Goal: Task Accomplishment & Management: Manage account settings

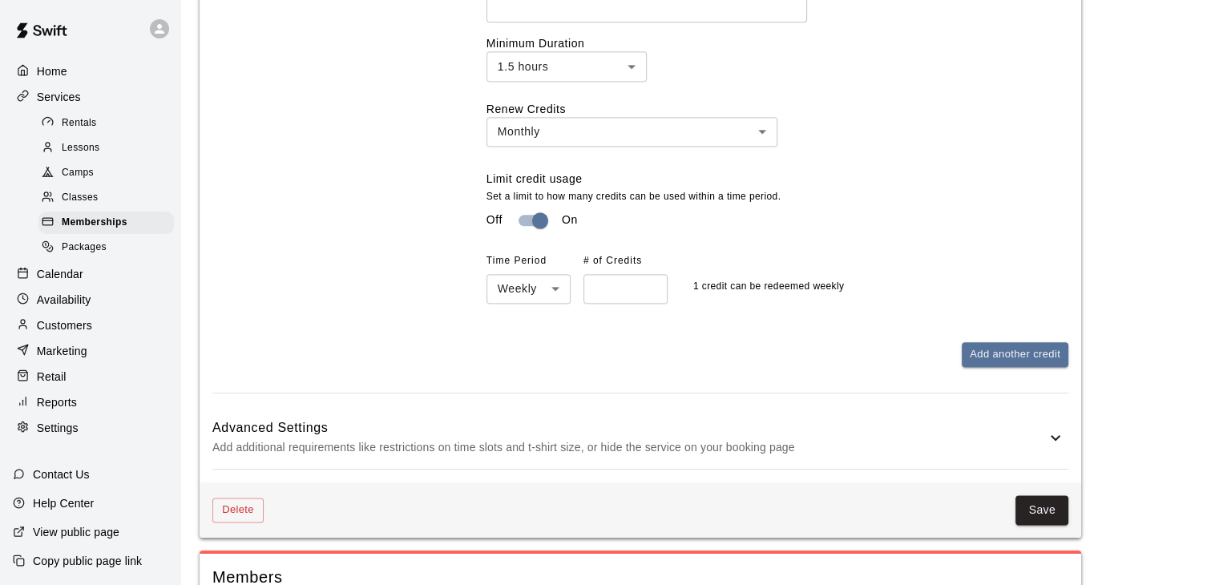
scroll to position [1857, 0]
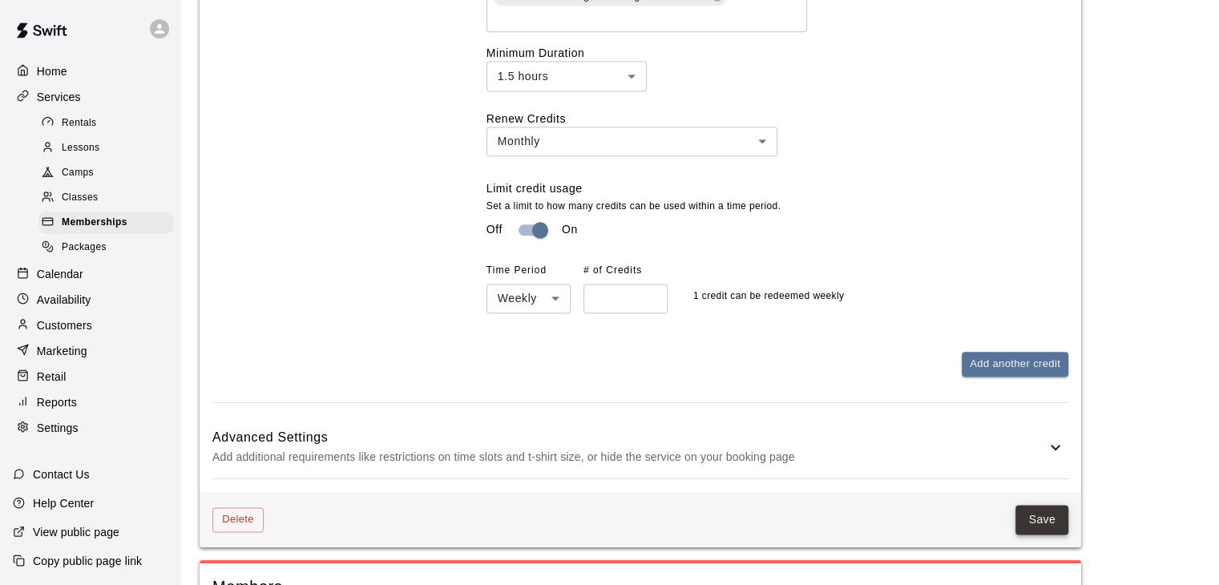
click at [1037, 516] on button "Save" at bounding box center [1042, 520] width 53 height 30
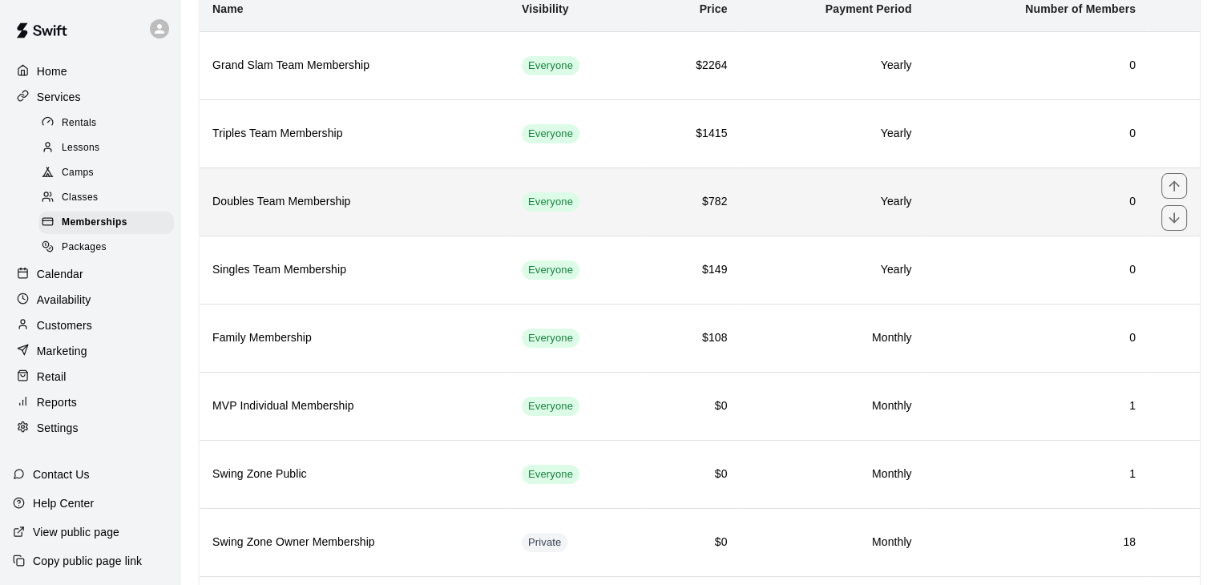
scroll to position [160, 0]
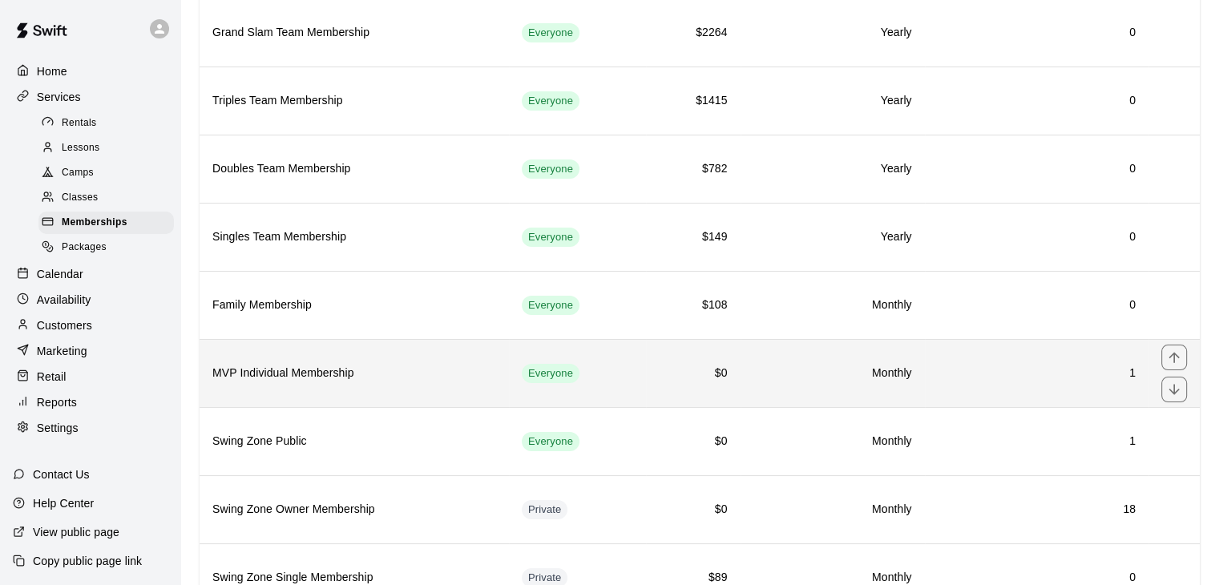
click at [731, 373] on td "$0" at bounding box center [693, 373] width 94 height 68
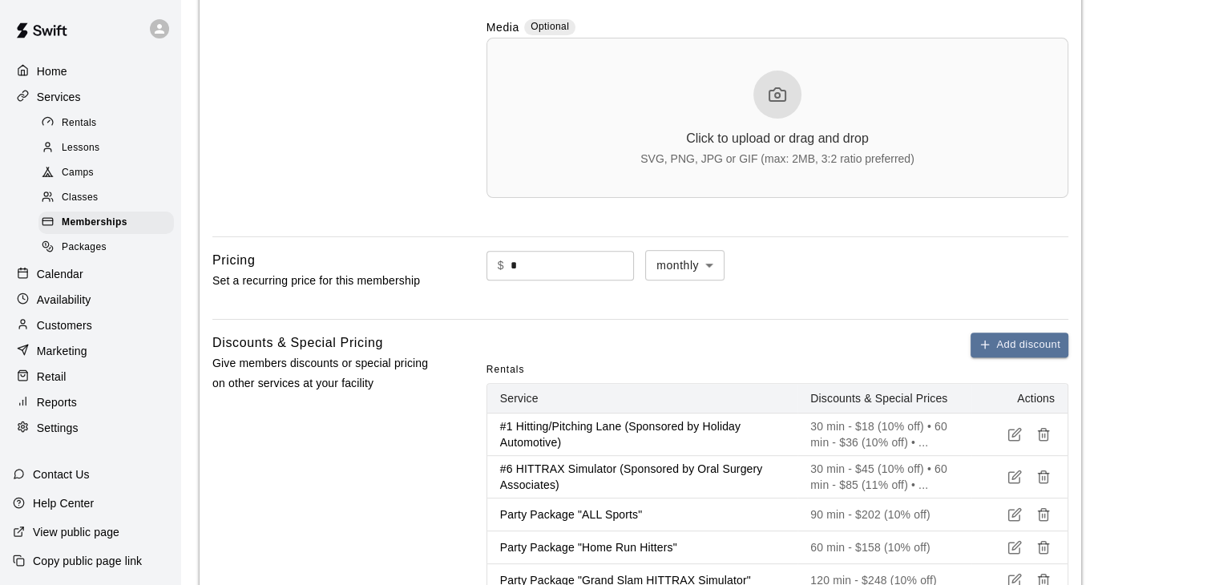
scroll to position [561, 0]
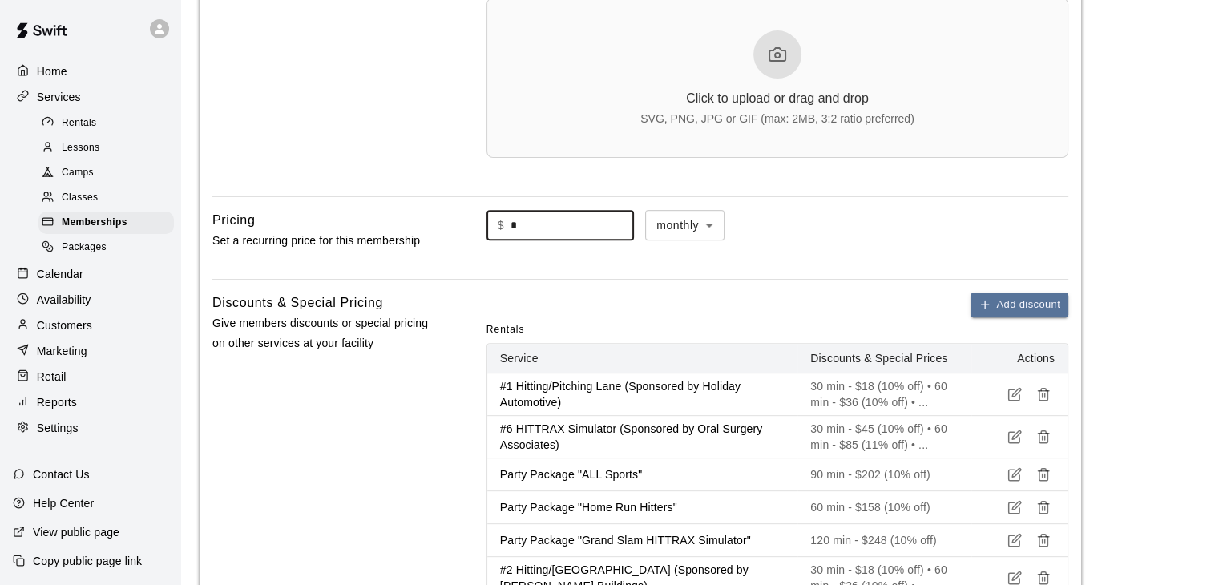
drag, startPoint x: 532, startPoint y: 227, endPoint x: 506, endPoint y: 227, distance: 26.5
click at [508, 226] on div "$ * ​" at bounding box center [561, 226] width 148 height 30
type input "***"
click at [981, 248] on div "$ *** ​ monthly ******* ​" at bounding box center [778, 238] width 582 height 56
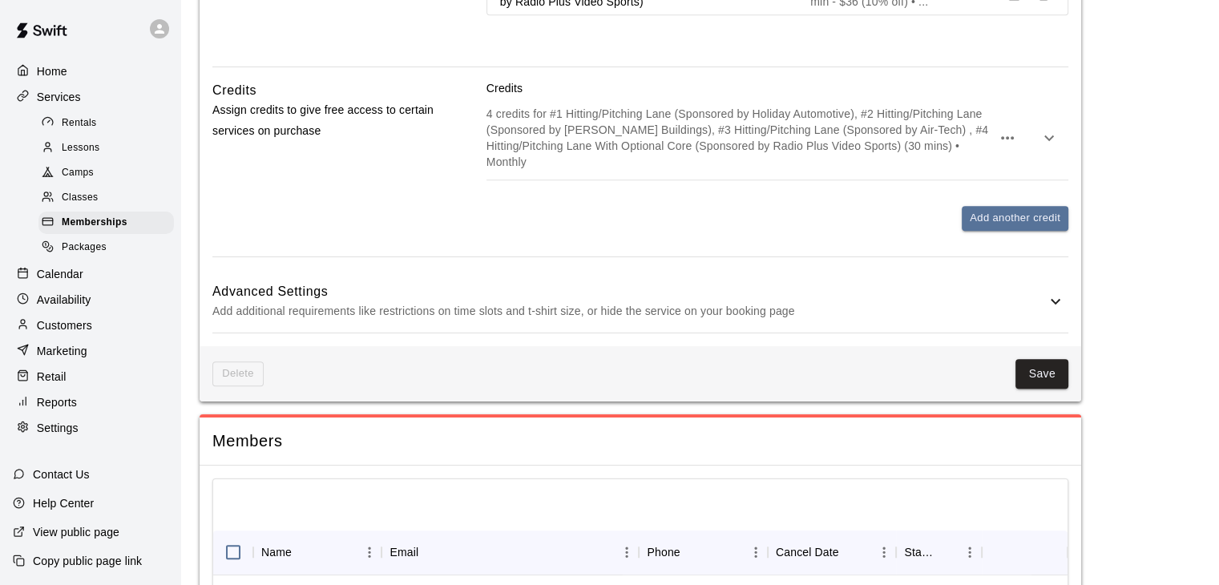
scroll to position [1203, 0]
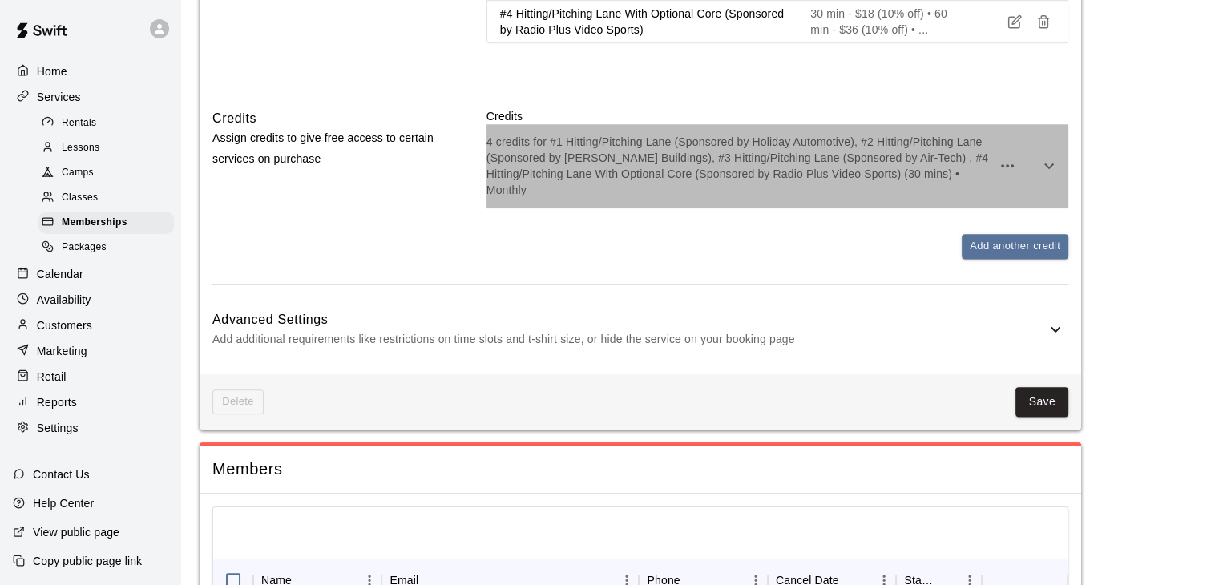
click at [805, 152] on p "4 credits for #1 Hitting/Pitching Lane (Sponsored by Holiday Automotive), #2 Hi…" at bounding box center [739, 166] width 505 height 64
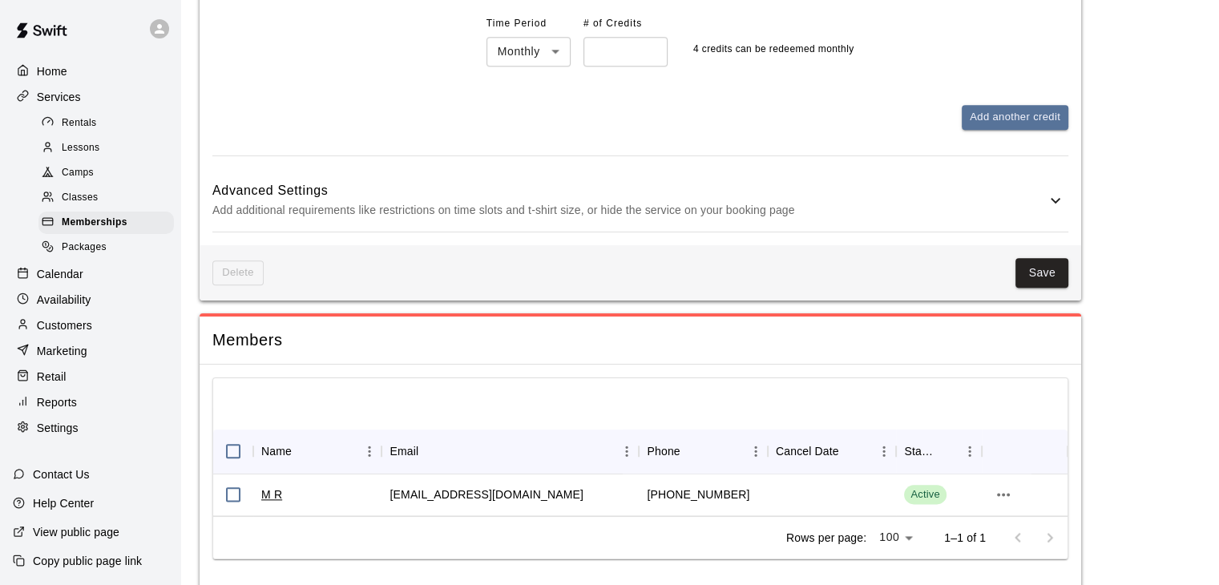
scroll to position [1822, 0]
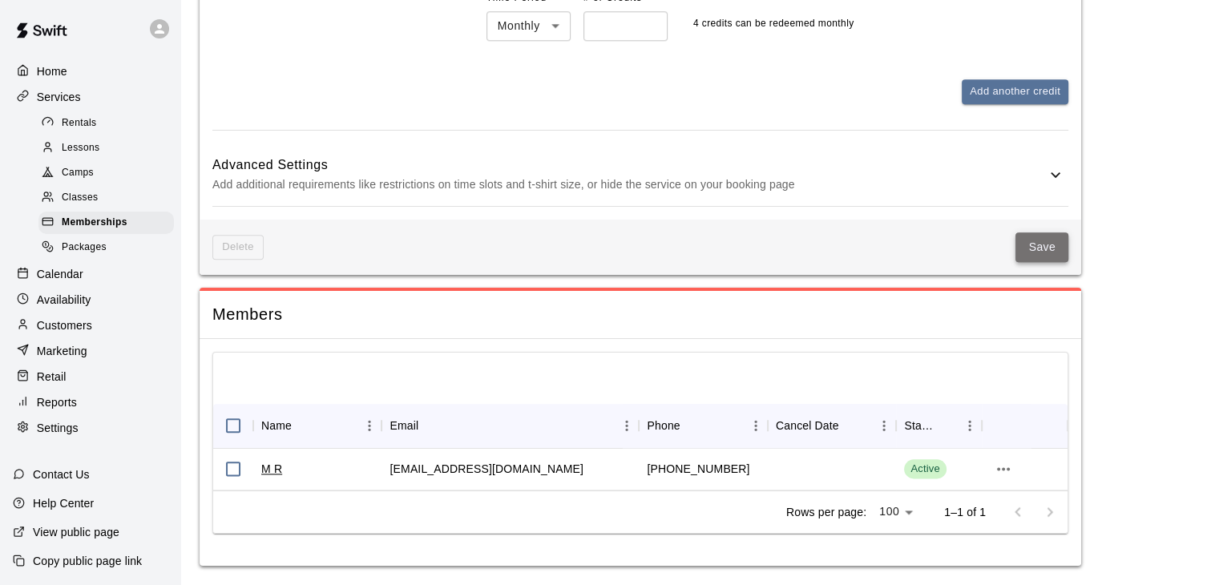
click at [1054, 248] on button "Save" at bounding box center [1042, 248] width 53 height 30
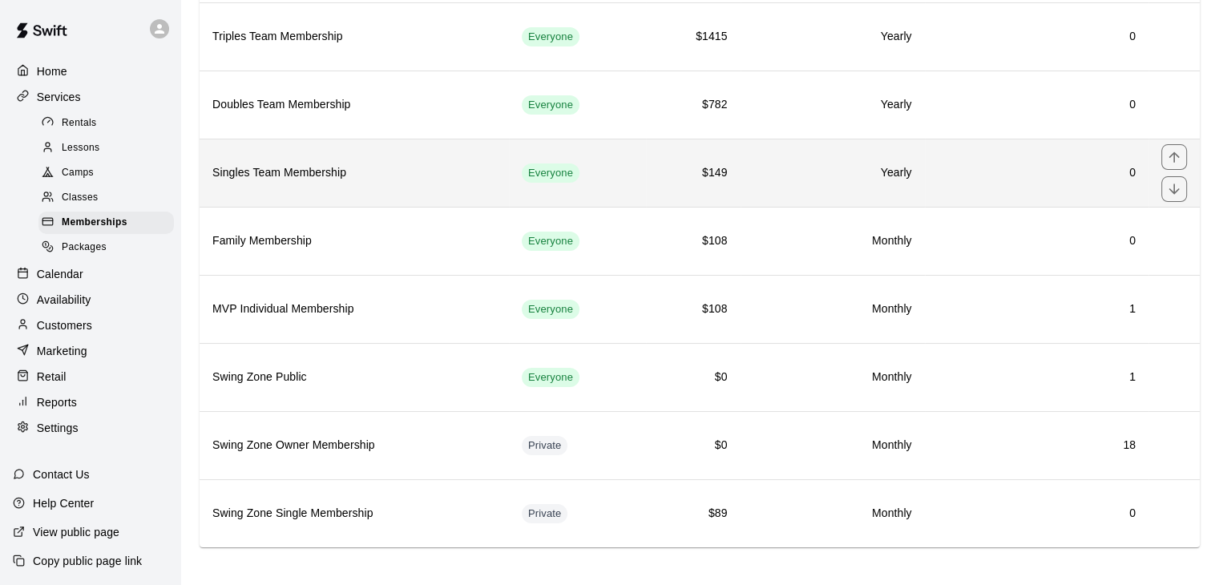
scroll to position [228, 0]
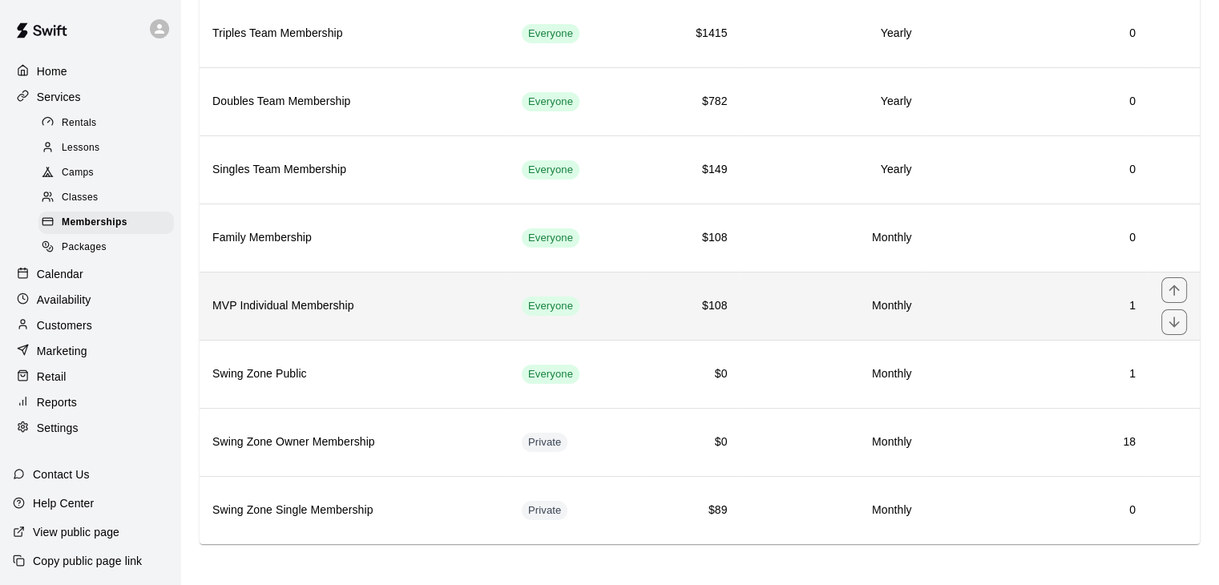
click at [795, 316] on td "Monthly" at bounding box center [833, 306] width 184 height 68
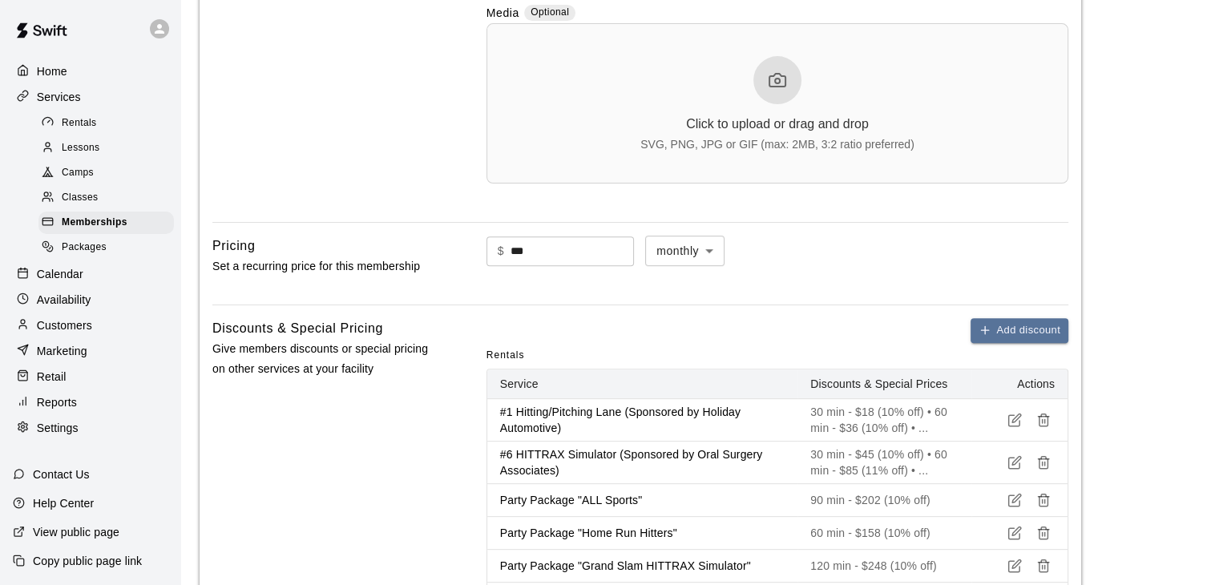
scroll to position [561, 0]
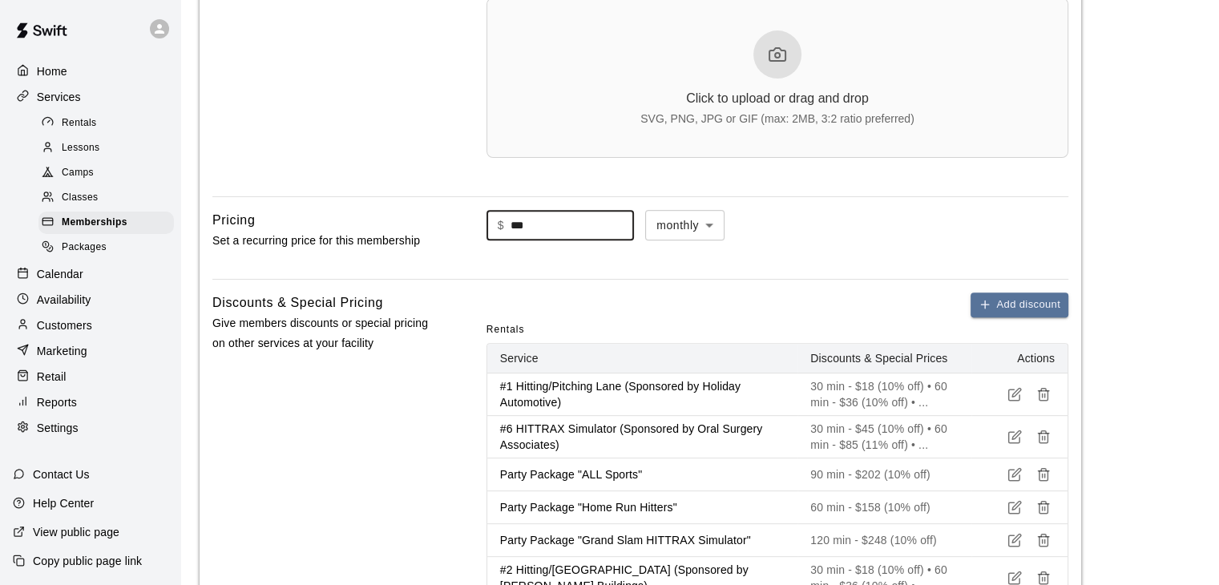
drag, startPoint x: 597, startPoint y: 229, endPoint x: 298, endPoint y: 229, distance: 299.1
click at [317, 229] on div "Pricing Set a recurring price for this membership $ *** ​ monthly ******* ​" at bounding box center [640, 238] width 856 height 56
type input "**"
click at [928, 252] on div "$ ** ​ monthly ******* ​" at bounding box center [778, 238] width 582 height 56
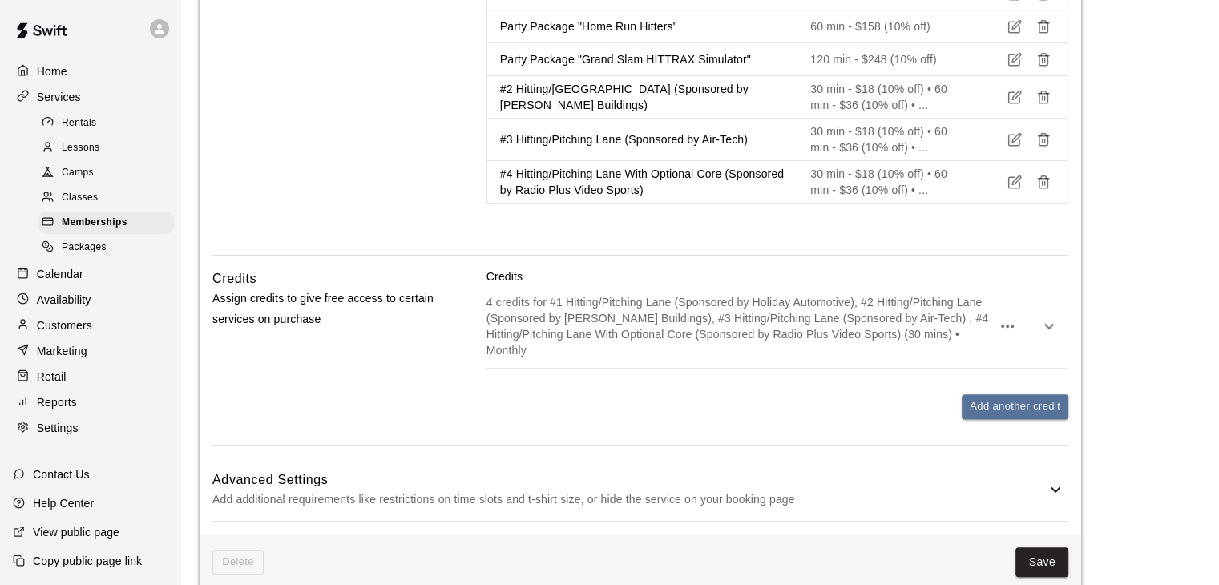
scroll to position [1356, 0]
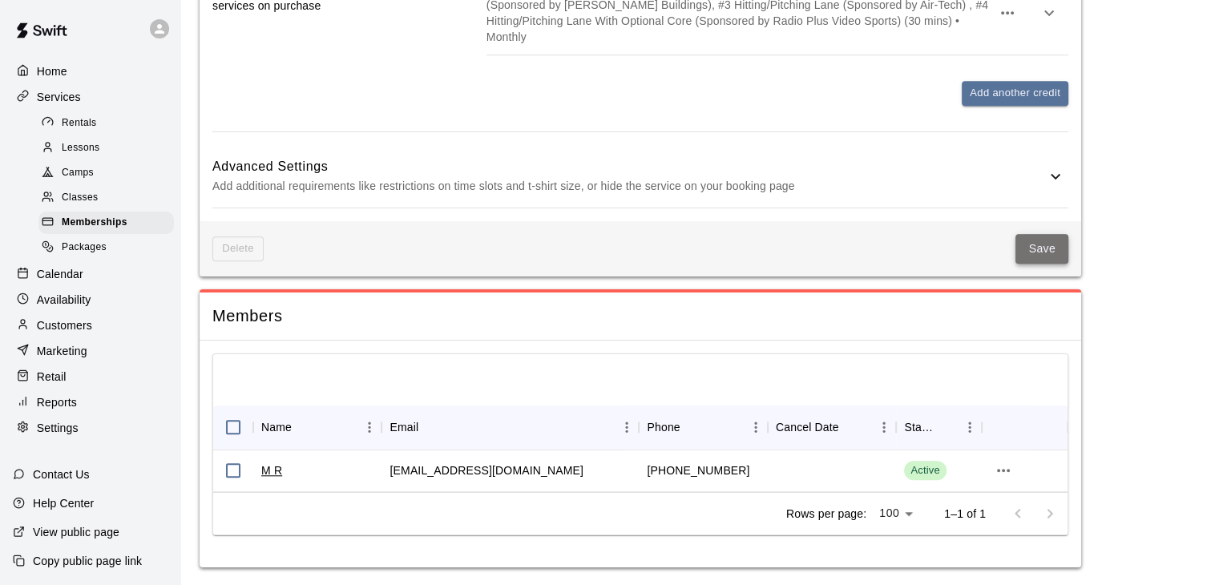
click at [1037, 242] on button "Save" at bounding box center [1042, 249] width 53 height 30
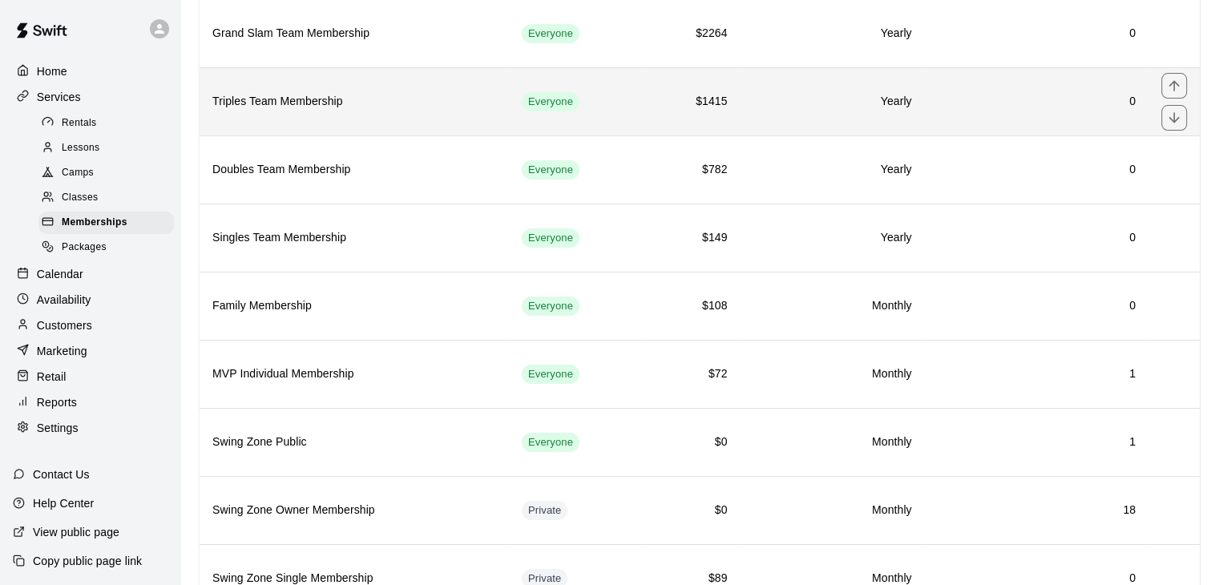
scroll to position [228, 0]
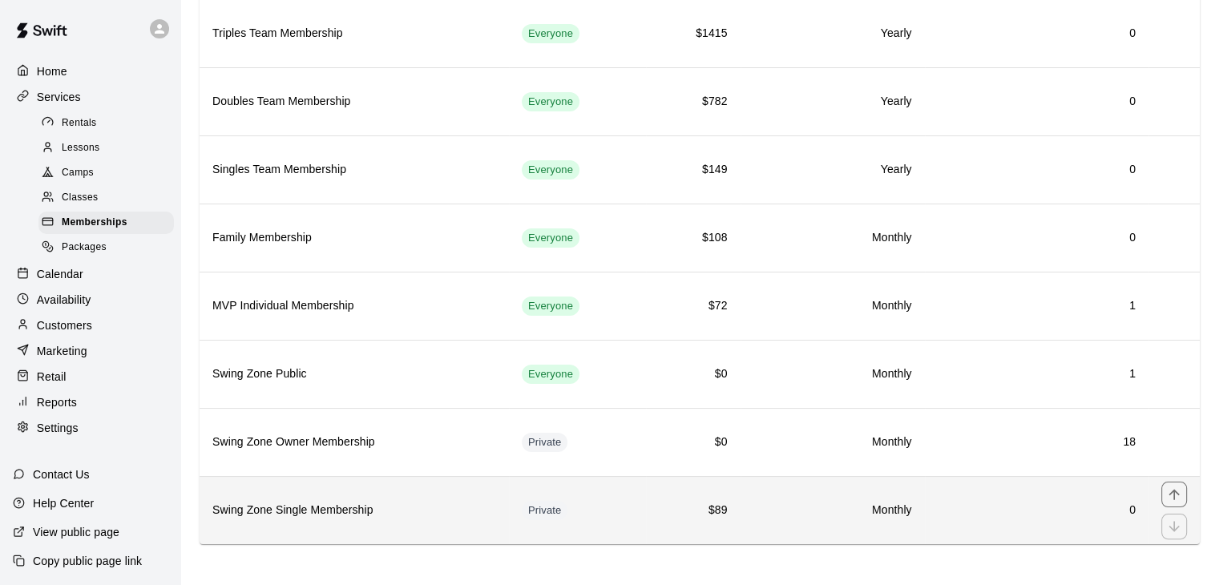
click at [593, 508] on td "Private" at bounding box center [577, 510] width 137 height 68
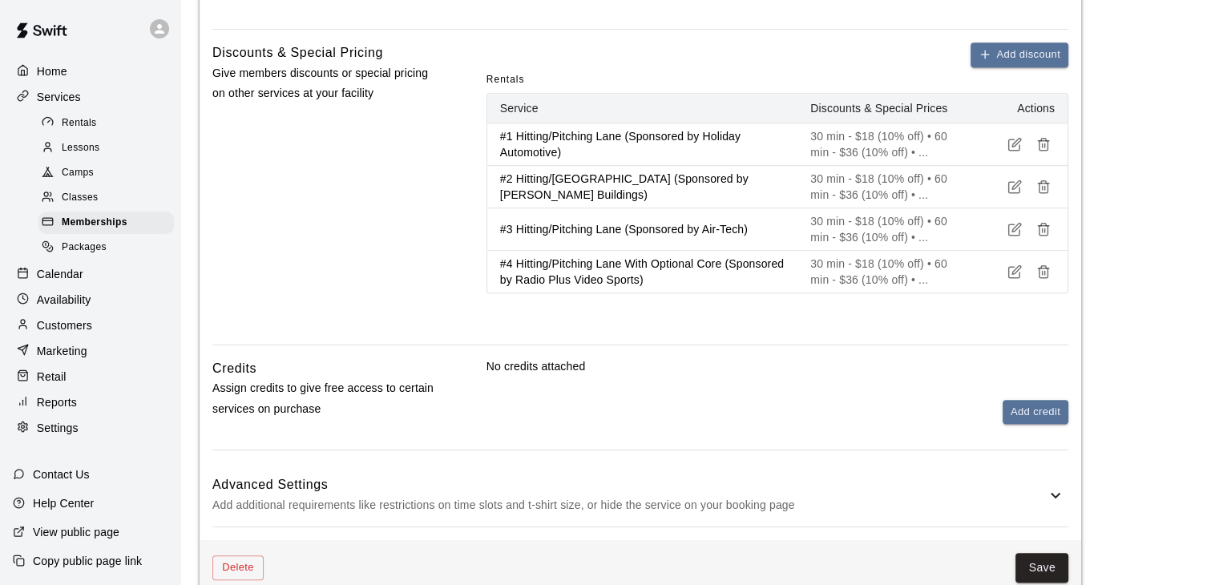
scroll to position [927, 0]
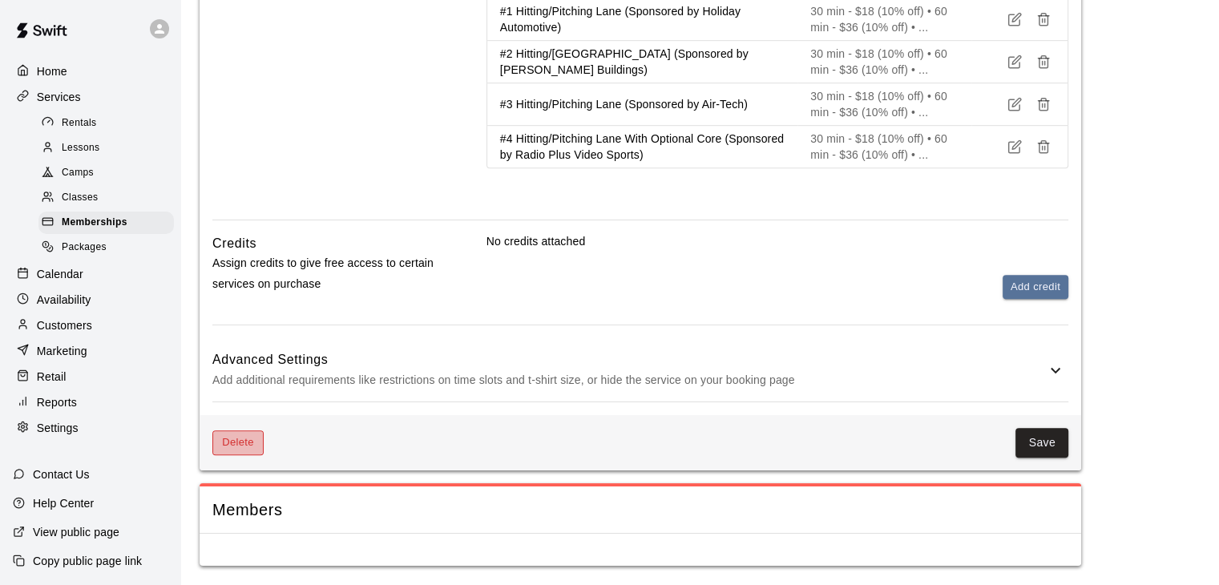
click at [237, 446] on button "Delete" at bounding box center [237, 443] width 51 height 25
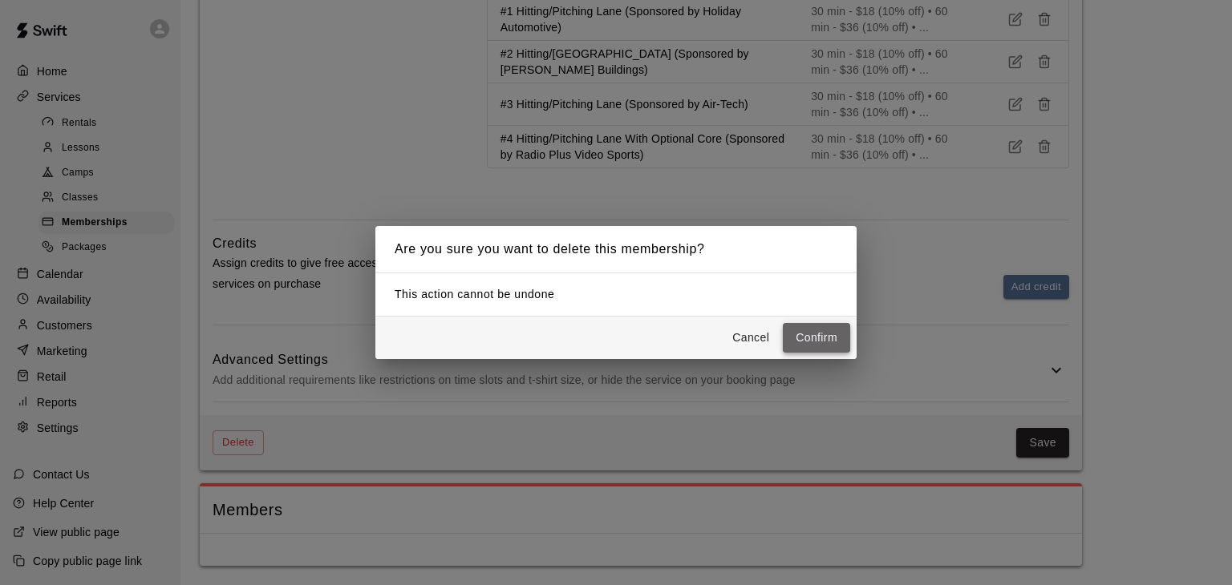
click at [815, 341] on button "Confirm" at bounding box center [816, 338] width 67 height 30
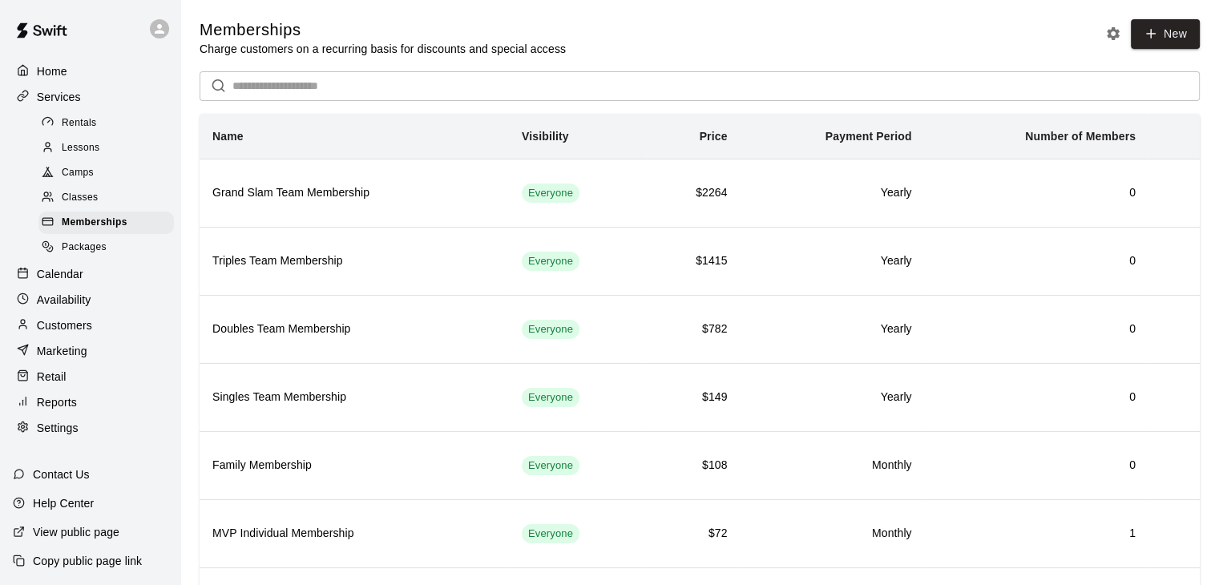
click at [63, 92] on p "Services" at bounding box center [59, 97] width 44 height 16
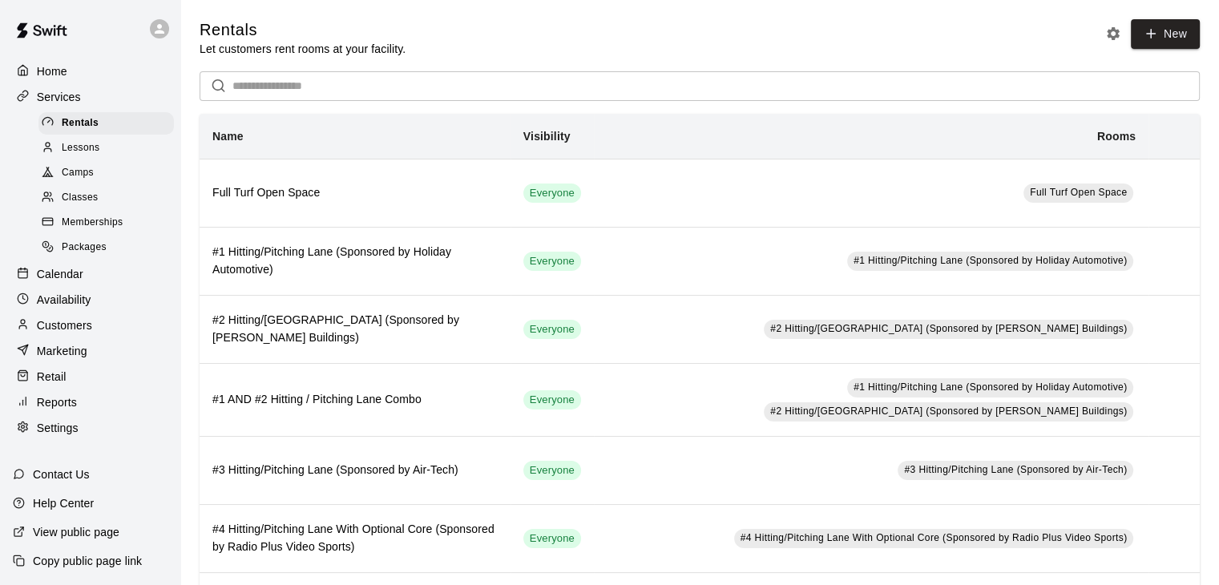
click at [51, 436] on p "Settings" at bounding box center [58, 428] width 42 height 16
select select "**"
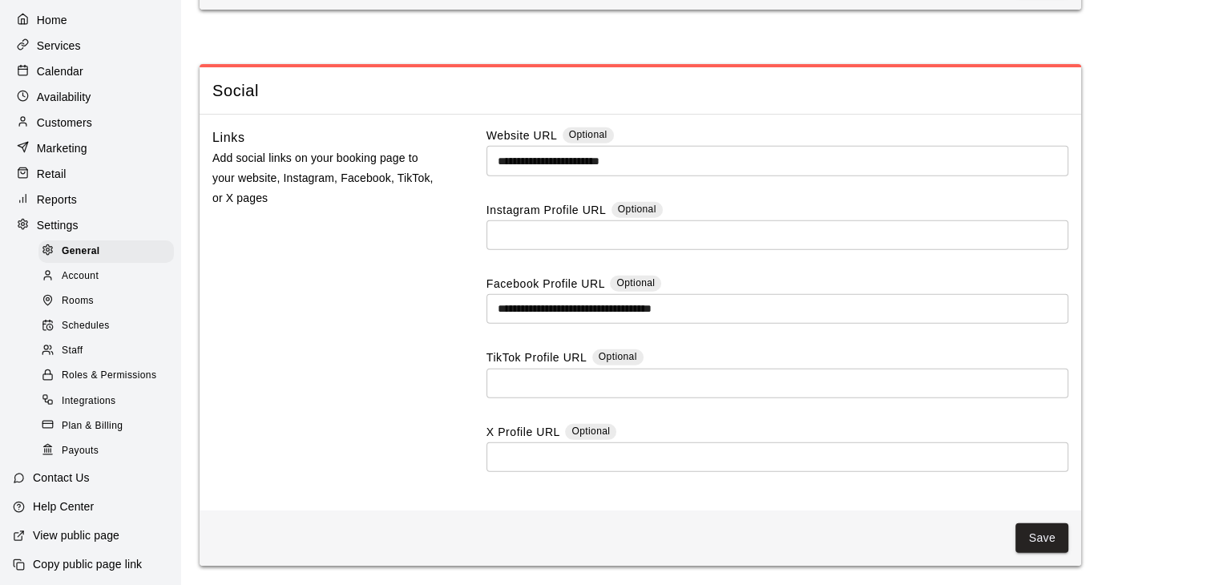
scroll to position [79, 0]
click at [90, 265] on span "Account" at bounding box center [80, 273] width 37 height 16
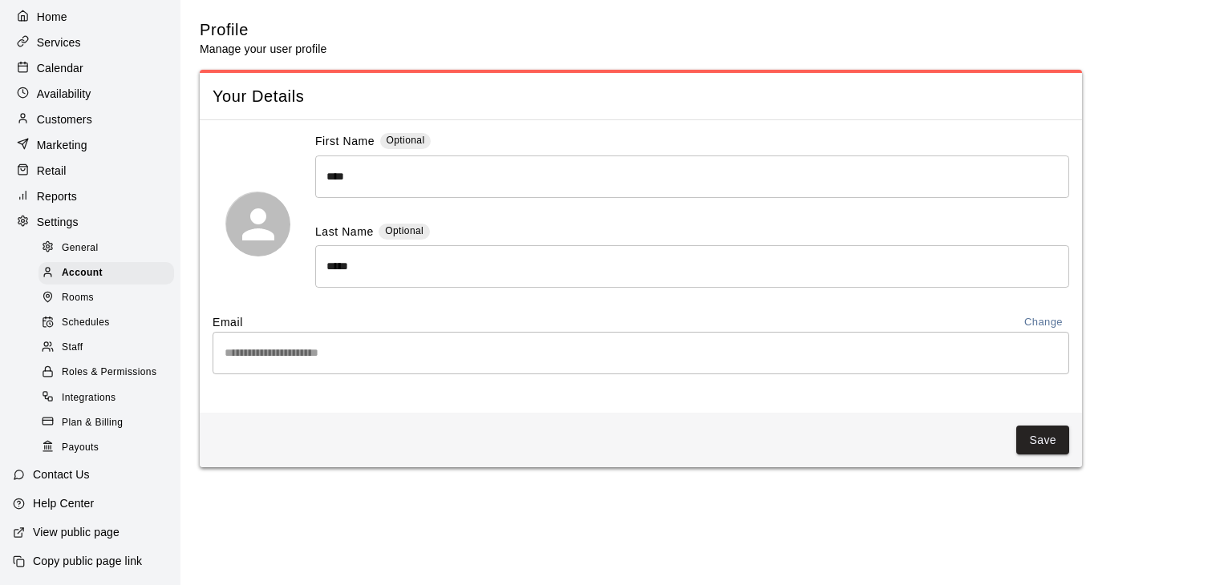
click at [79, 241] on span "General" at bounding box center [80, 249] width 37 height 16
select select "**"
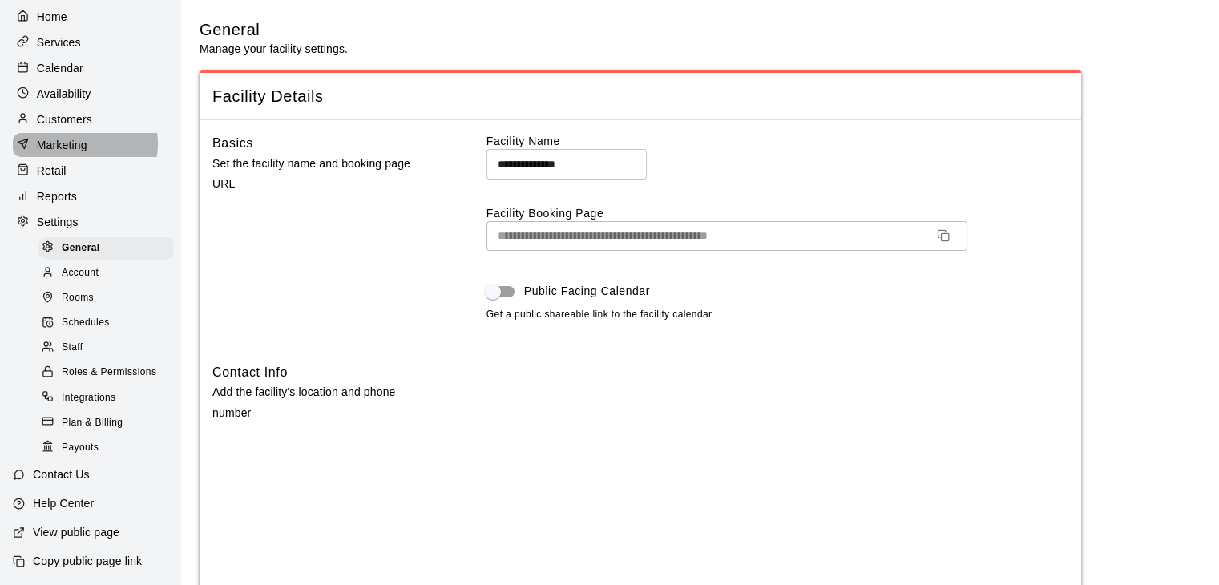
click at [77, 137] on p "Marketing" at bounding box center [62, 145] width 51 height 16
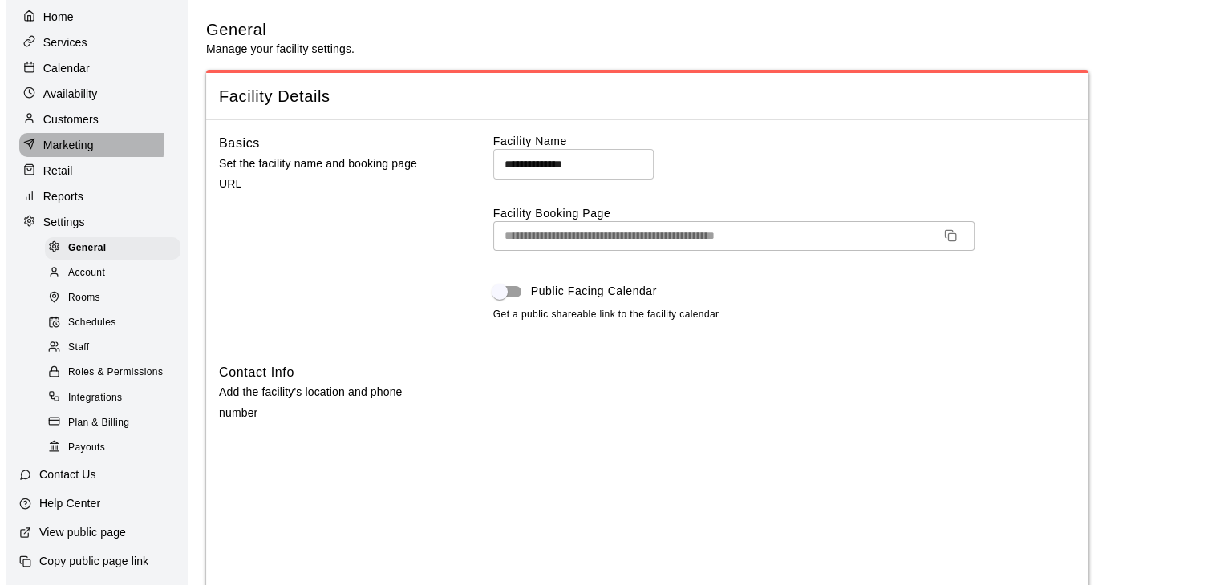
scroll to position [2, 0]
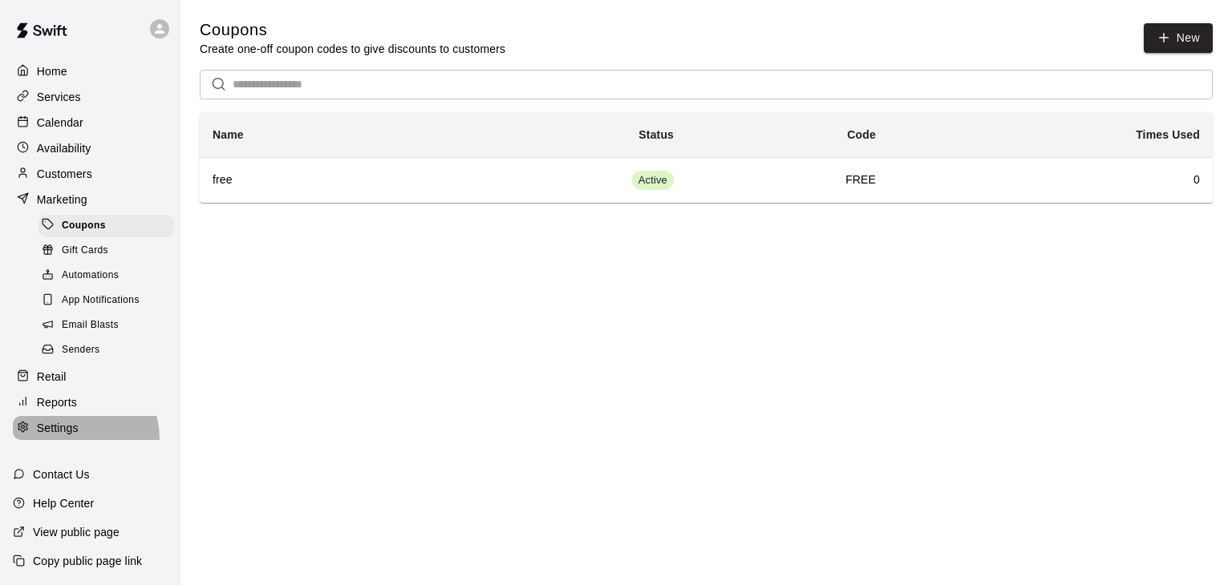
click at [70, 440] on div "Settings" at bounding box center [90, 428] width 155 height 24
select select "**"
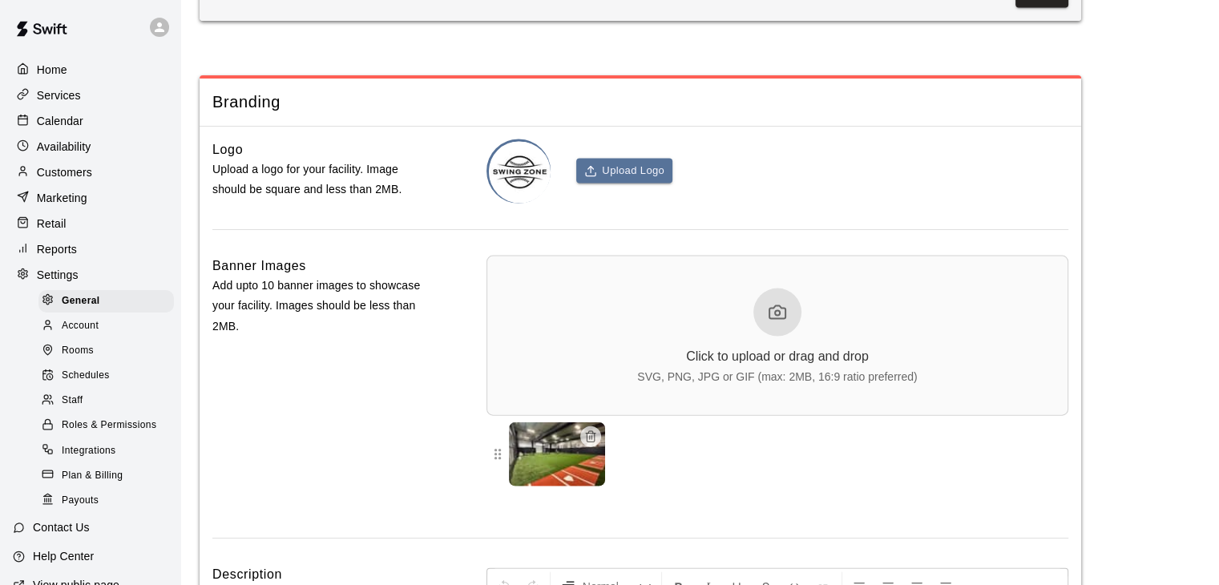
scroll to position [3634, 0]
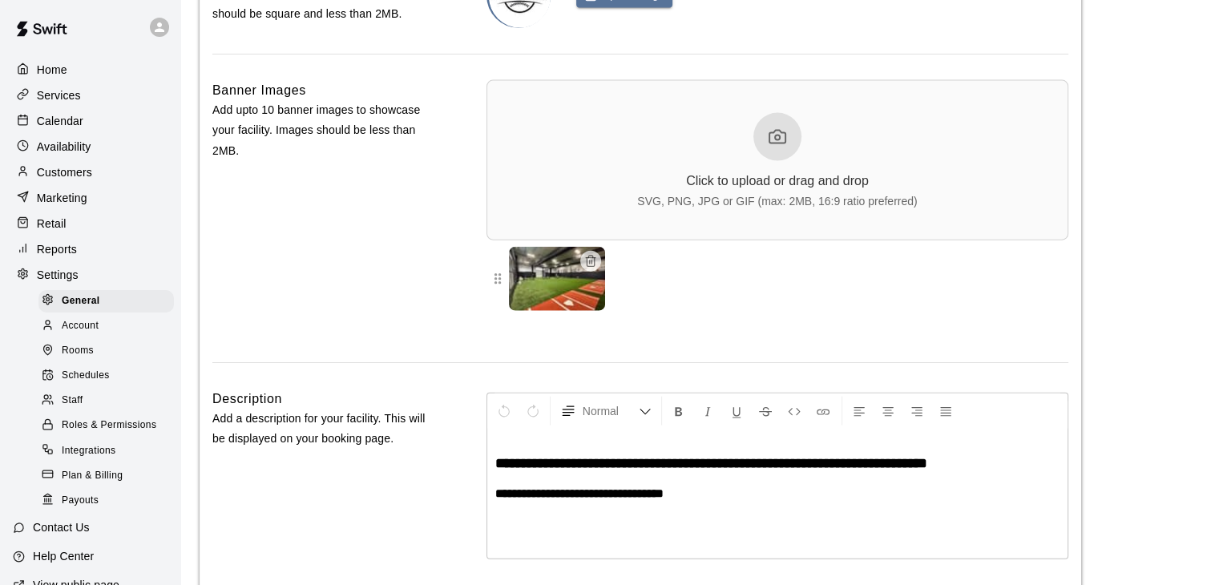
click at [744, 311] on div at bounding box center [778, 279] width 582 height 64
click at [498, 287] on icon at bounding box center [498, 279] width 16 height 16
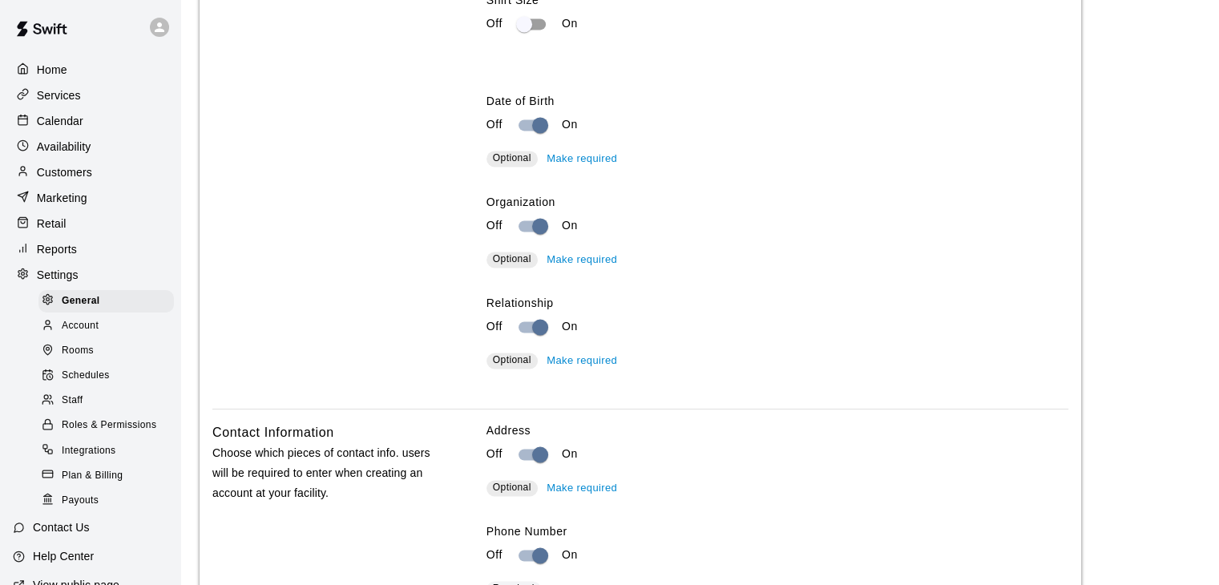
scroll to position [1870, 0]
